Goal: Information Seeking & Learning: Learn about a topic

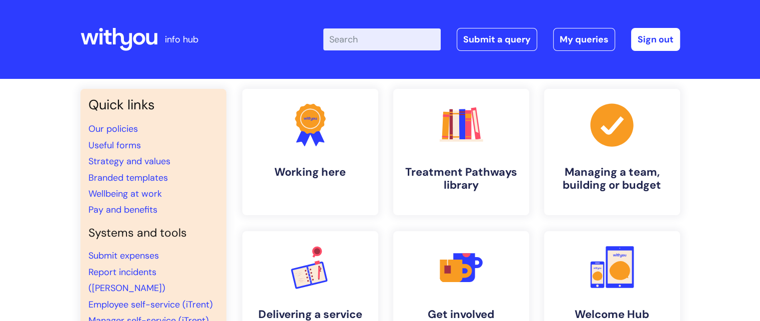
click at [373, 38] on input "Enter your search term here..." at bounding box center [381, 39] width 117 height 22
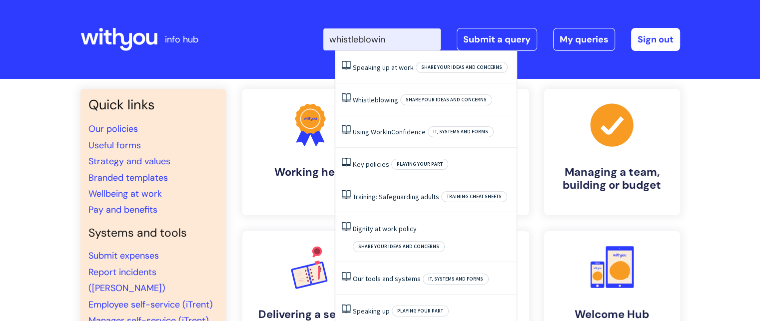
type input "whistleblowing"
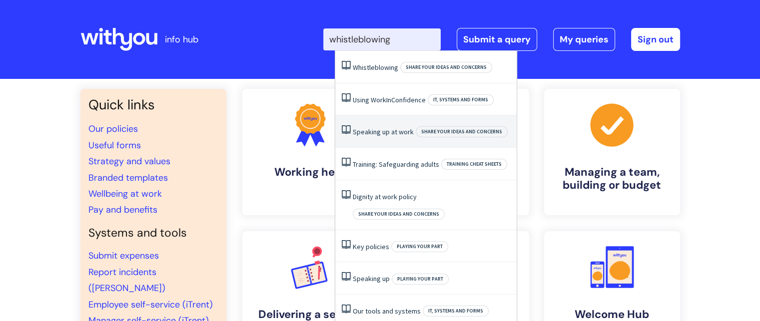
click at [376, 131] on link "Speaking up at work" at bounding box center [383, 131] width 61 height 9
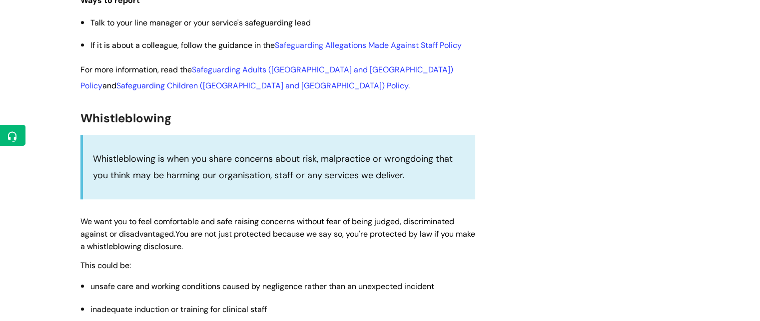
scroll to position [1018, 0]
